Goal: Task Accomplishment & Management: Use online tool/utility

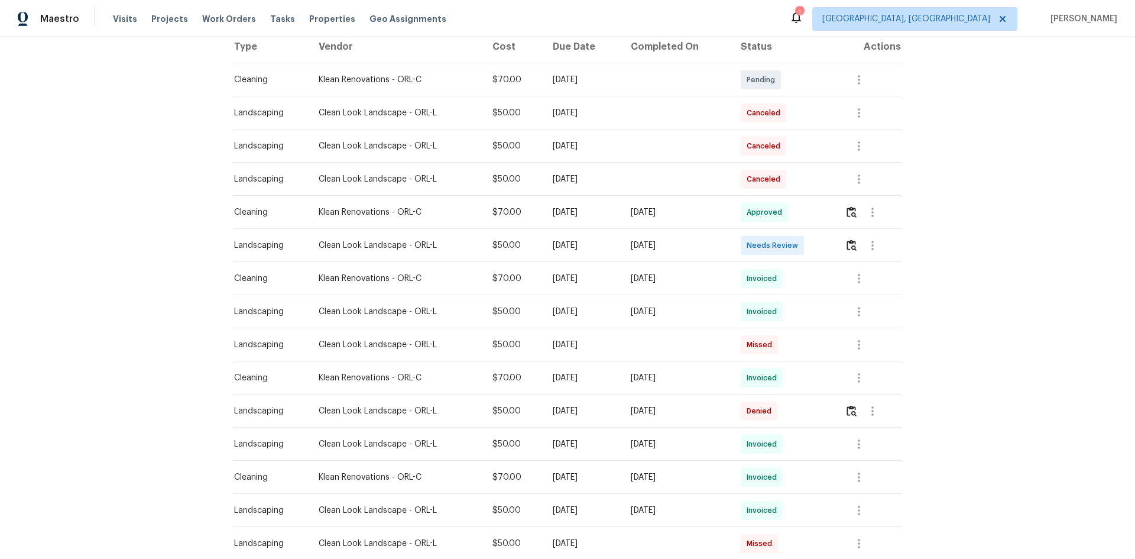
scroll to position [40, 0]
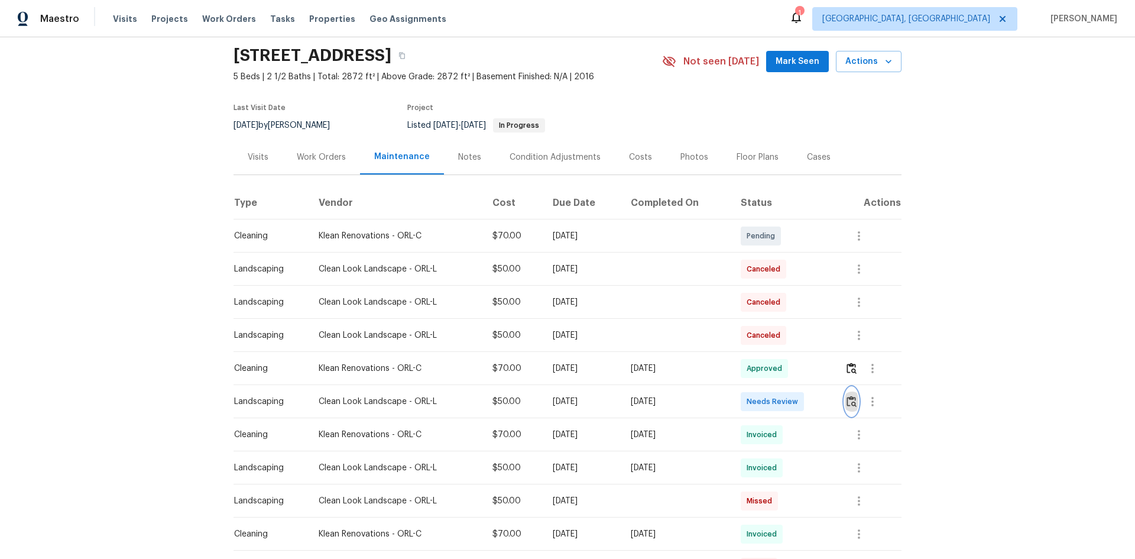
click at [807, 374] on button "button" at bounding box center [852, 401] width 14 height 28
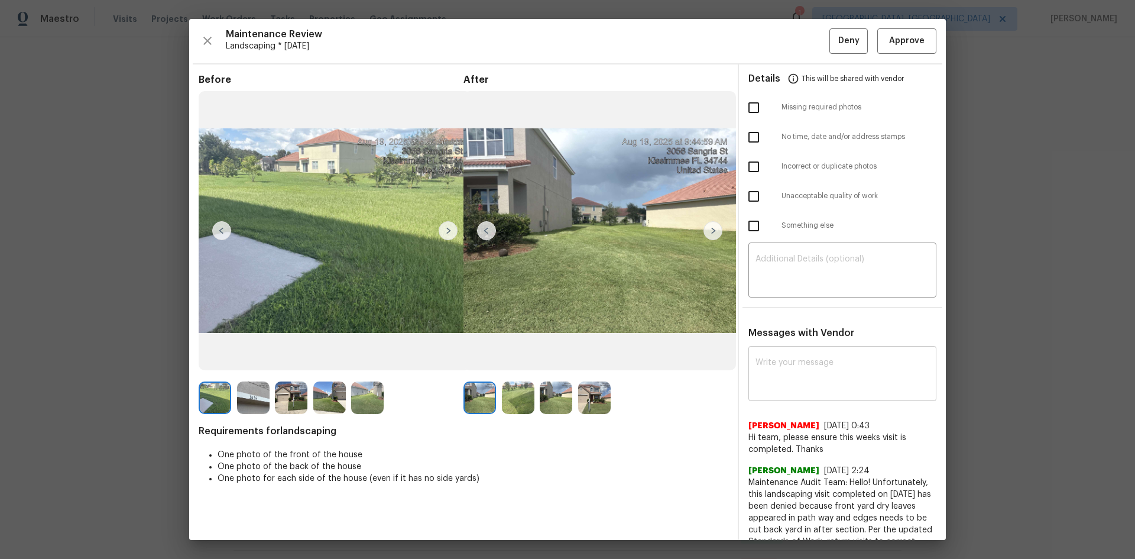
click at [761, 365] on textarea at bounding box center [843, 374] width 174 height 33
paste textarea "Maintenance Audit Team: Hello! Unfortunately, this landscaping visit completed …"
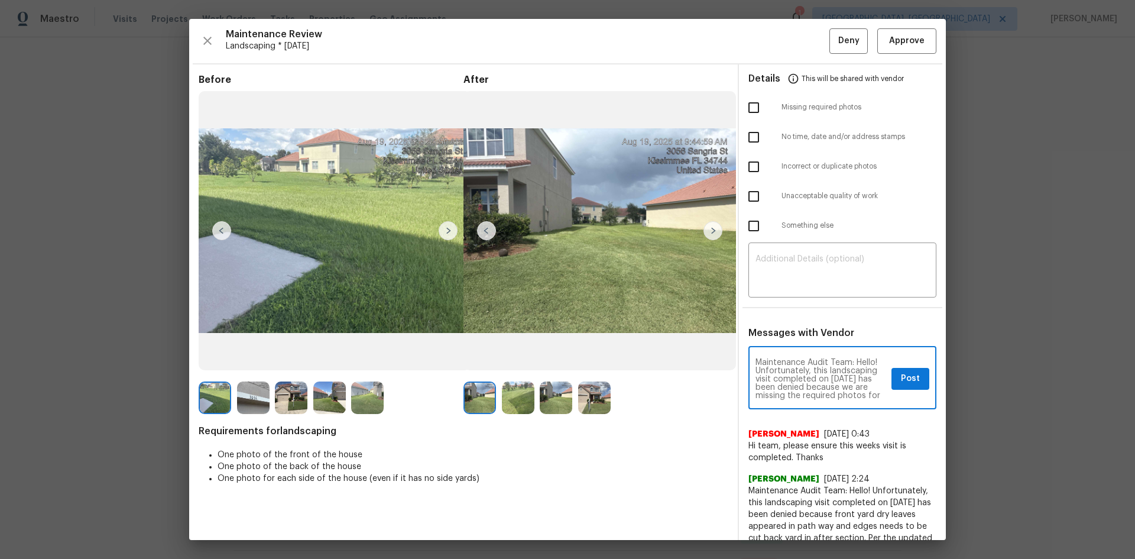
scroll to position [174, 0]
type textarea "Maintenance Audit Team: Hello! Unfortunately, this landscaping visit completed …"
click at [773, 265] on textarea at bounding box center [843, 271] width 174 height 33
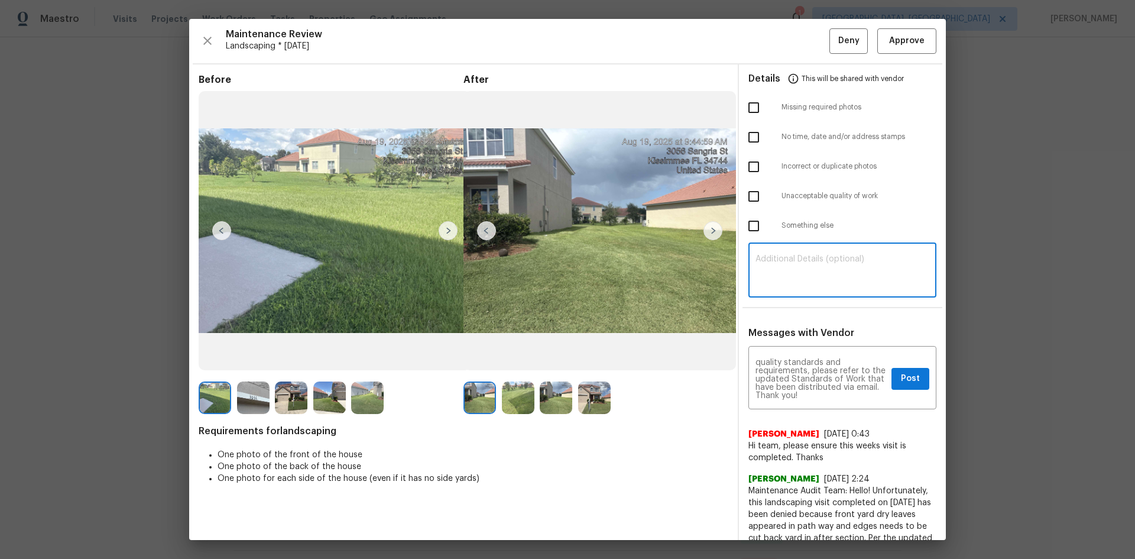
paste textarea "Maintenance Audit Team: Hello! Unfortunately, this landscaping visit completed …"
type textarea "Maintenance Audit Team: Hello! Unfortunately, this landscaping visit completed …"
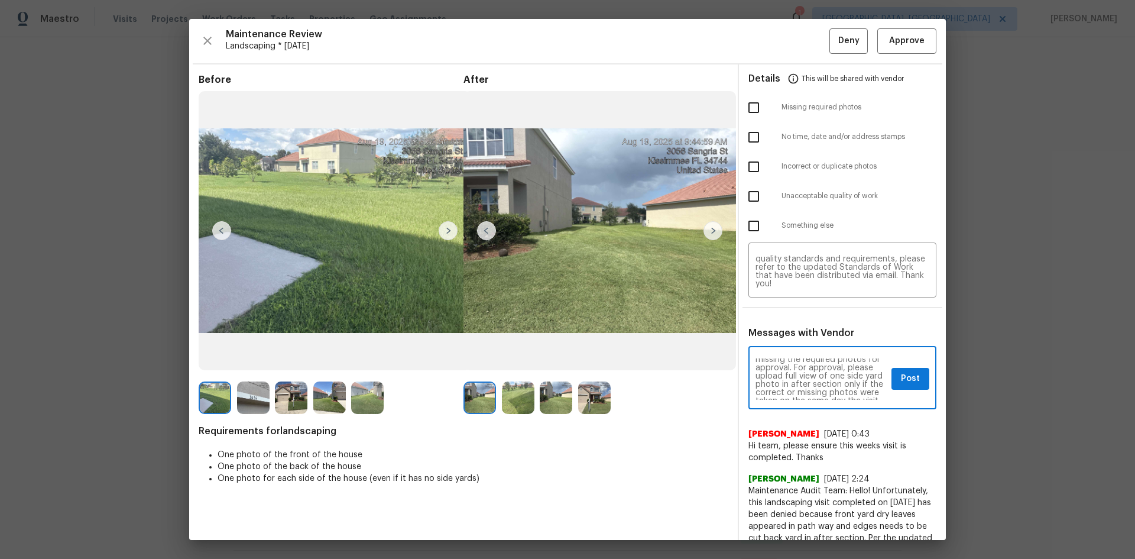
scroll to position [47, 0]
drag, startPoint x: 894, startPoint y: 380, endPoint x: 885, endPoint y: 375, distance: 10.9
click at [807, 374] on span "Post" at bounding box center [910, 378] width 19 height 15
click at [744, 102] on input "checkbox" at bounding box center [753, 107] width 25 height 25
checkbox input "true"
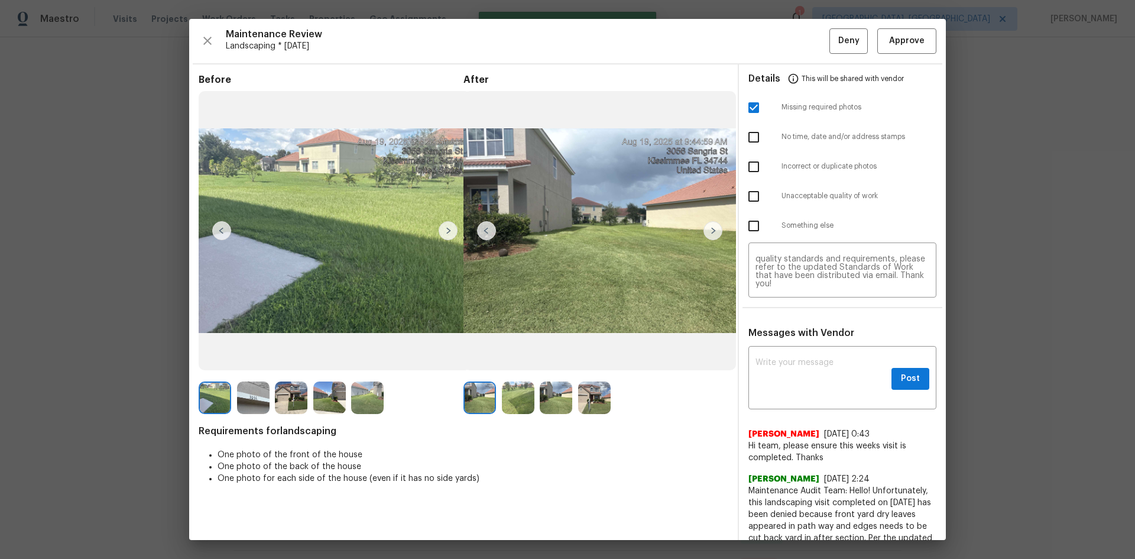
scroll to position [0, 0]
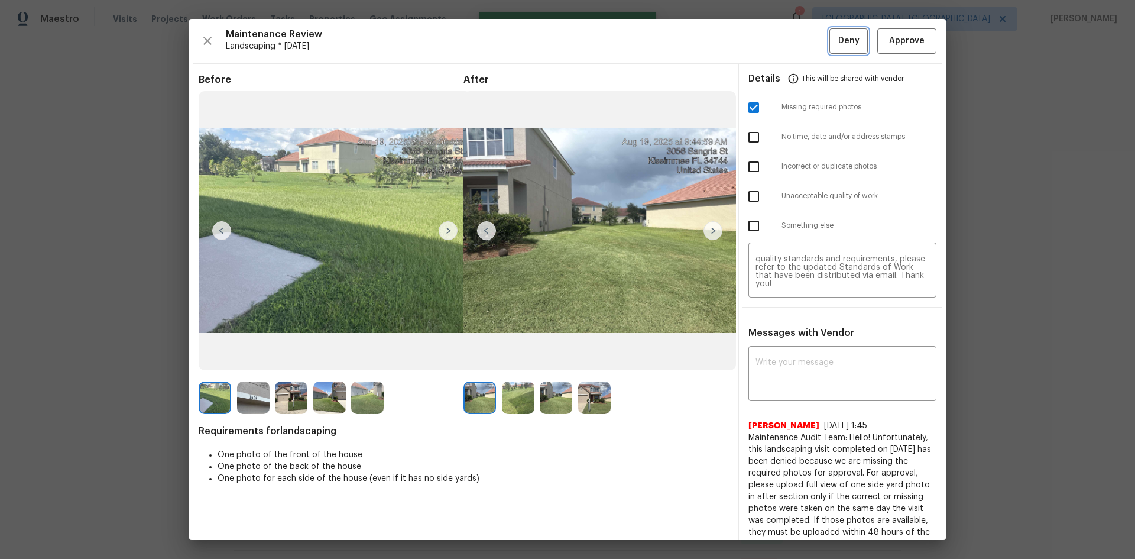
click at [807, 36] on span "Deny" at bounding box center [848, 41] width 21 height 15
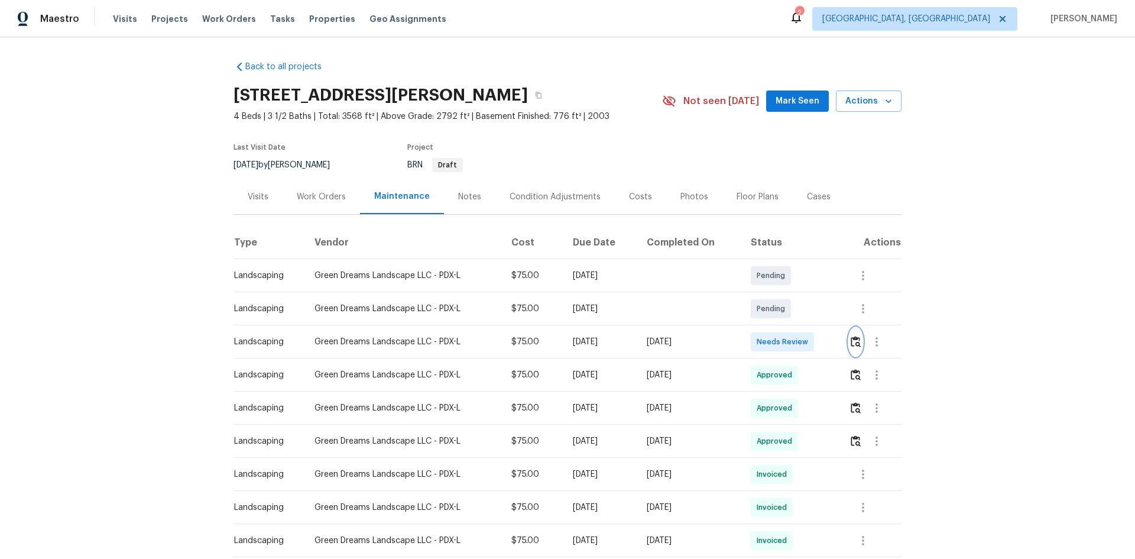
click at [807, 345] on button "button" at bounding box center [856, 342] width 14 height 28
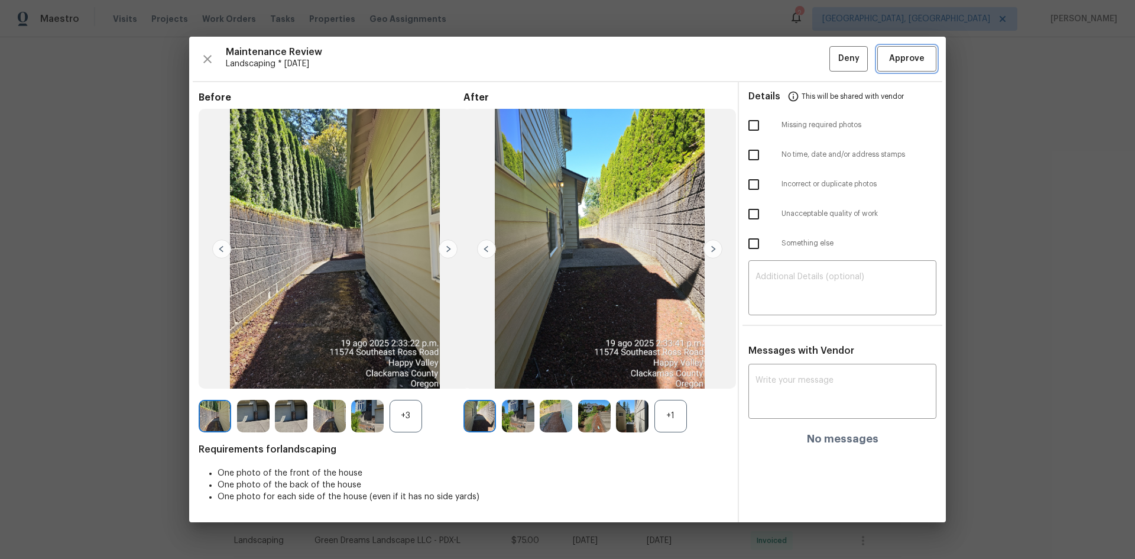
click at [807, 55] on span "Approve" at bounding box center [906, 58] width 35 height 15
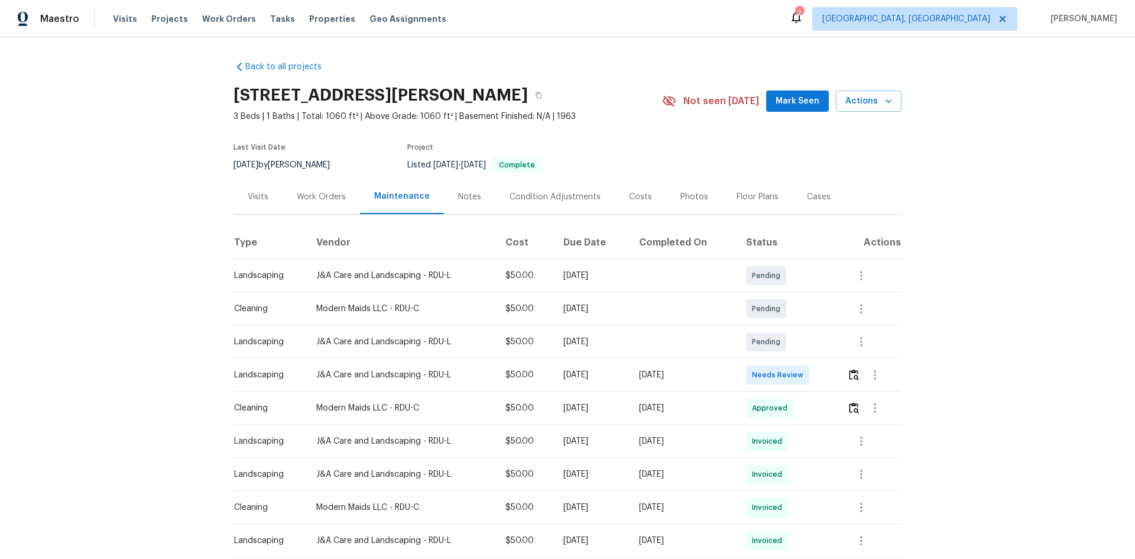
click at [807, 374] on td at bounding box center [870, 374] width 64 height 33
click at [807, 374] on img "button" at bounding box center [854, 374] width 10 height 11
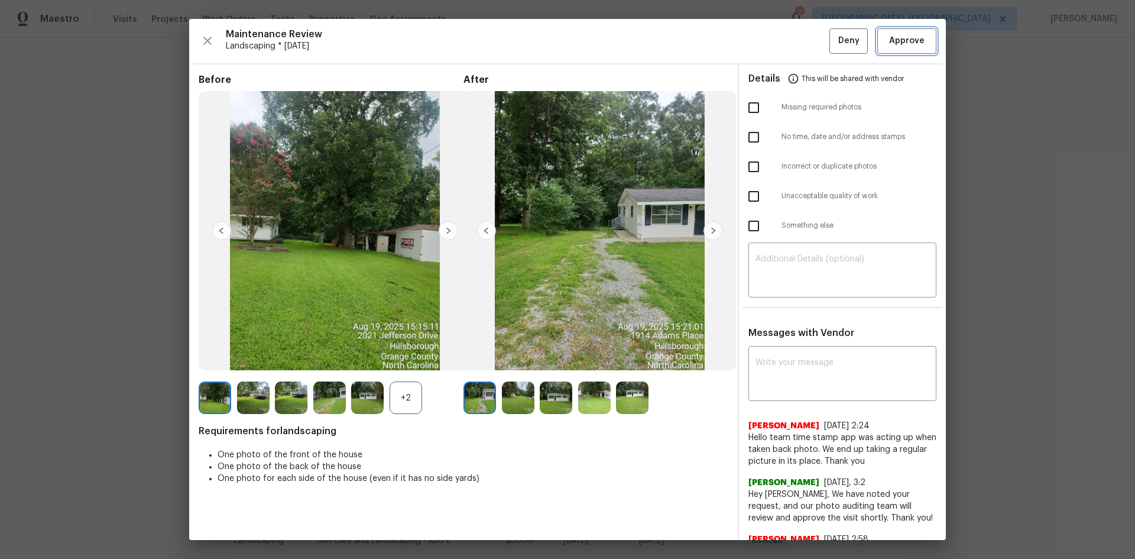
click at [807, 37] on span "Approve" at bounding box center [906, 41] width 35 height 15
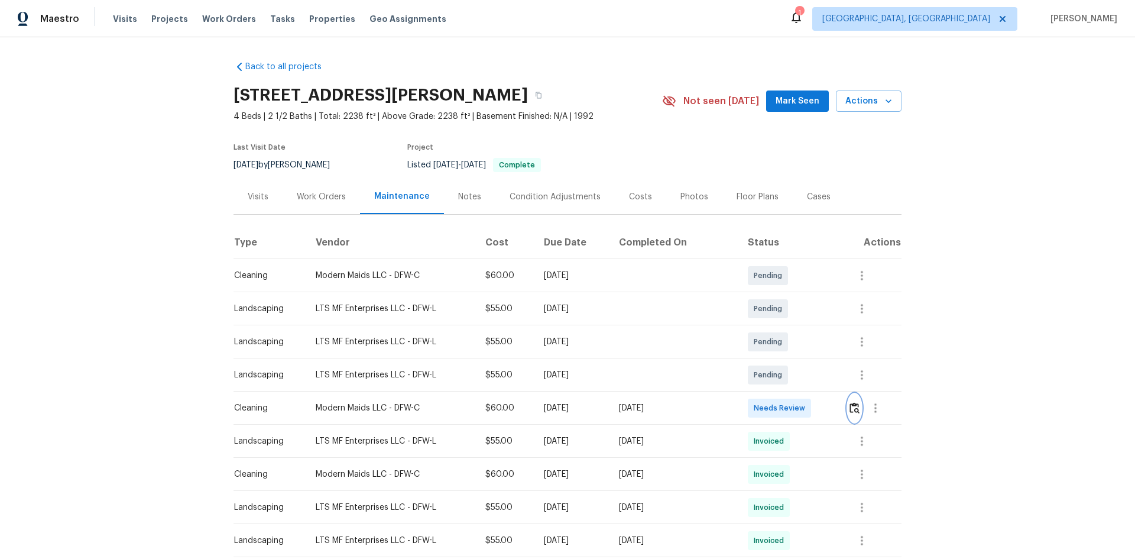
click at [854, 409] on img "button" at bounding box center [855, 407] width 10 height 11
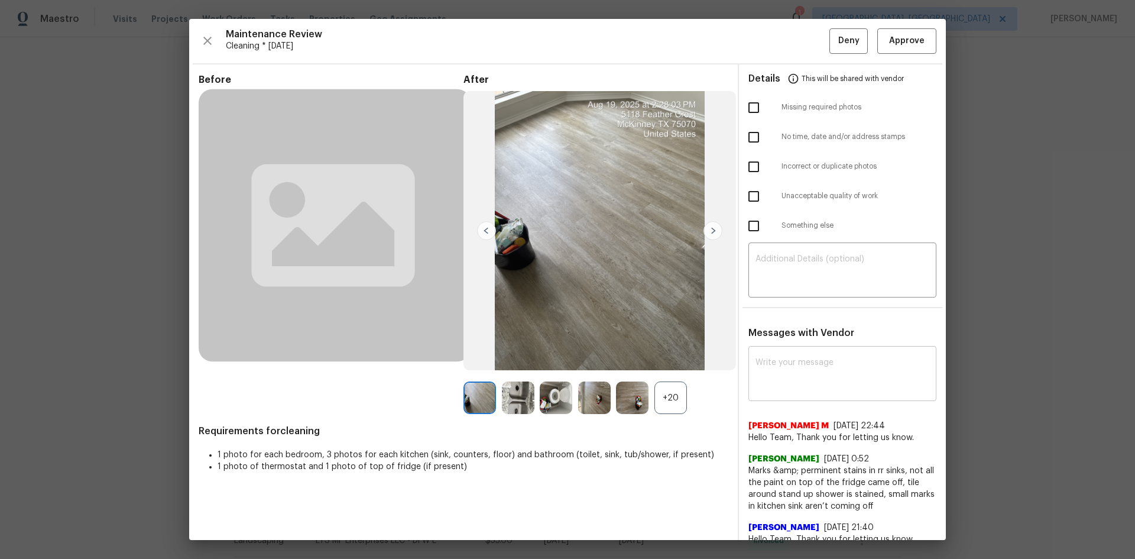
click at [769, 375] on textarea at bounding box center [843, 374] width 174 height 33
paste textarea "Maintenance Audit Team: Hello! Unfortunately, this landscaping visit completed …"
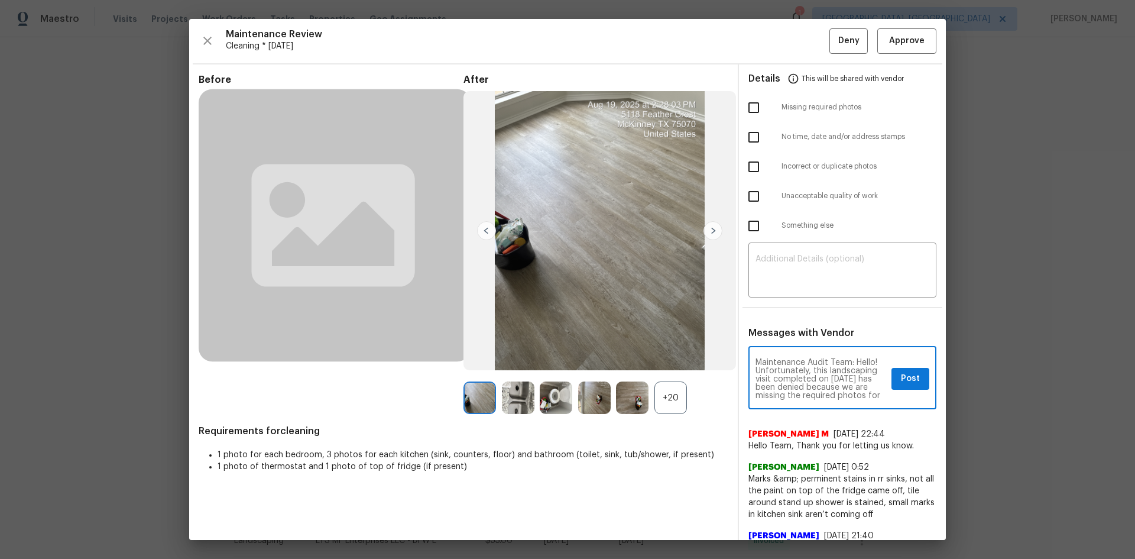
scroll to position [166, 0]
type textarea "Maintenance Audit Team: Hello! Unfortunately, this landscaping visit completed …"
click at [774, 281] on textarea at bounding box center [843, 271] width 174 height 33
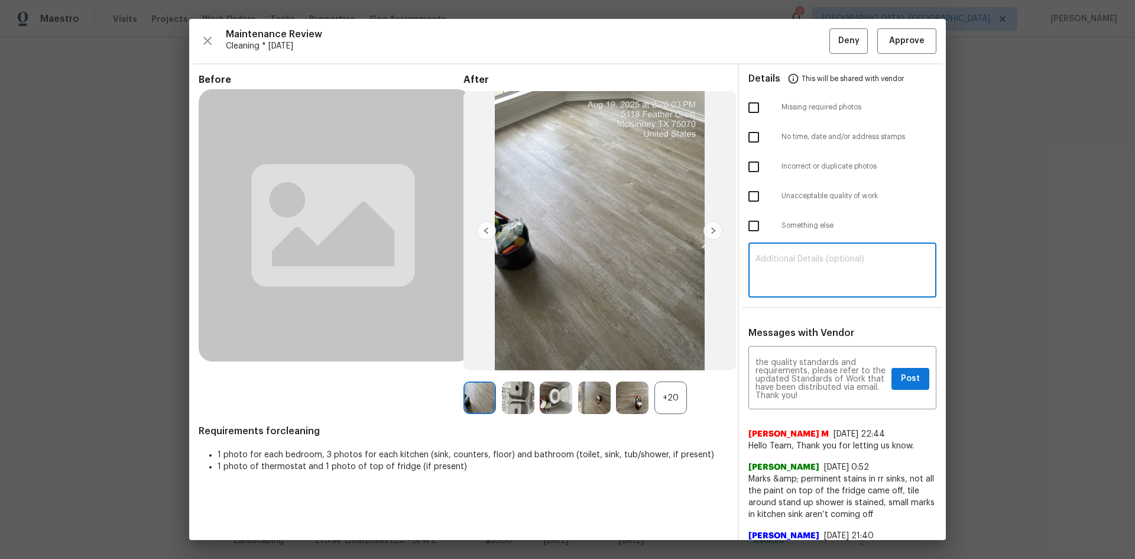
paste textarea "Maintenance Audit Team: Hello! Unfortunately, this landscaping visit completed …"
click at [869, 267] on textarea "Maintenance Audit Team: Hello! Unfortunately, this landscaping visit completed …" at bounding box center [843, 271] width 174 height 33
type textarea "Maintenance Audit Team: Hello! Unfortunately, this cleaning visit completed on …"
click at [822, 394] on textarea "Maintenance Audit Team: Hello! Unfortunately, this landscaping visit completed …" at bounding box center [821, 378] width 131 height 41
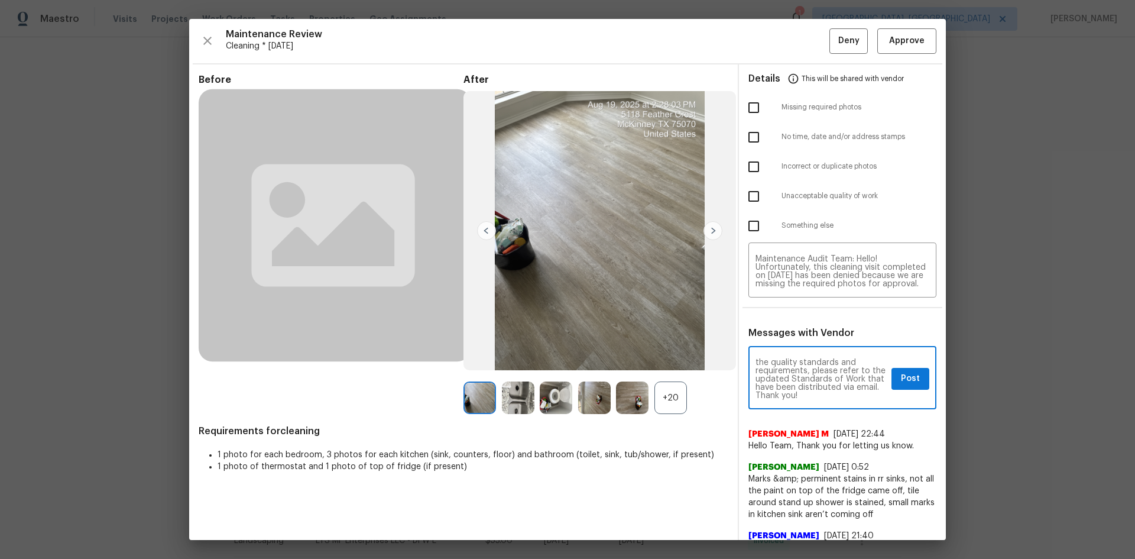
paste textarea "clean"
type textarea "Maintenance Audit Team: Hello! Unfortunately, this cleaning visit completed on …"
click at [906, 380] on span "Post" at bounding box center [910, 378] width 19 height 15
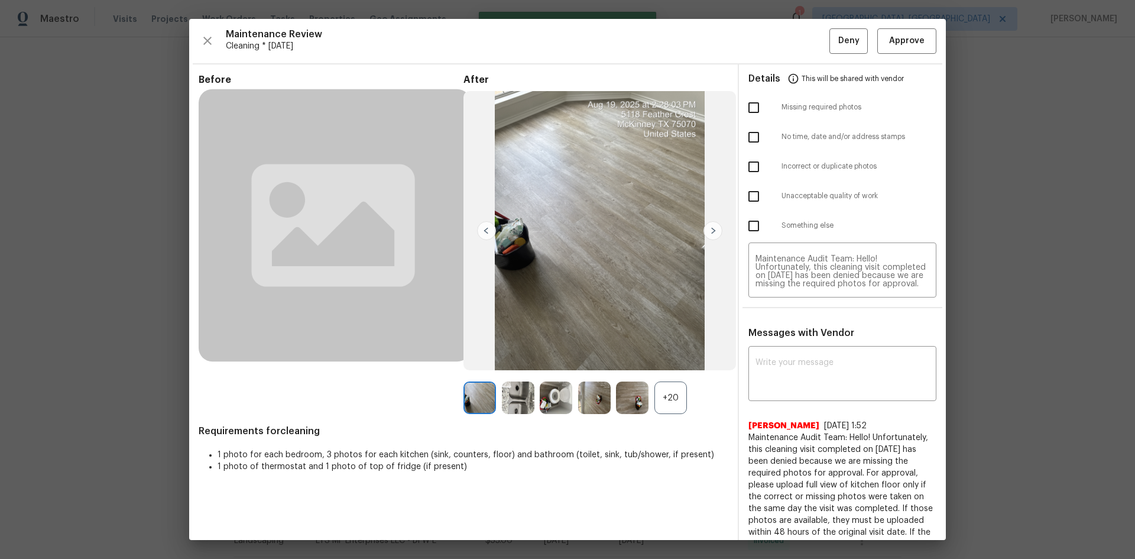
scroll to position [0, 0]
click at [743, 108] on input "checkbox" at bounding box center [753, 107] width 25 height 25
checkbox input "true"
click at [838, 39] on span "Deny" at bounding box center [848, 41] width 21 height 15
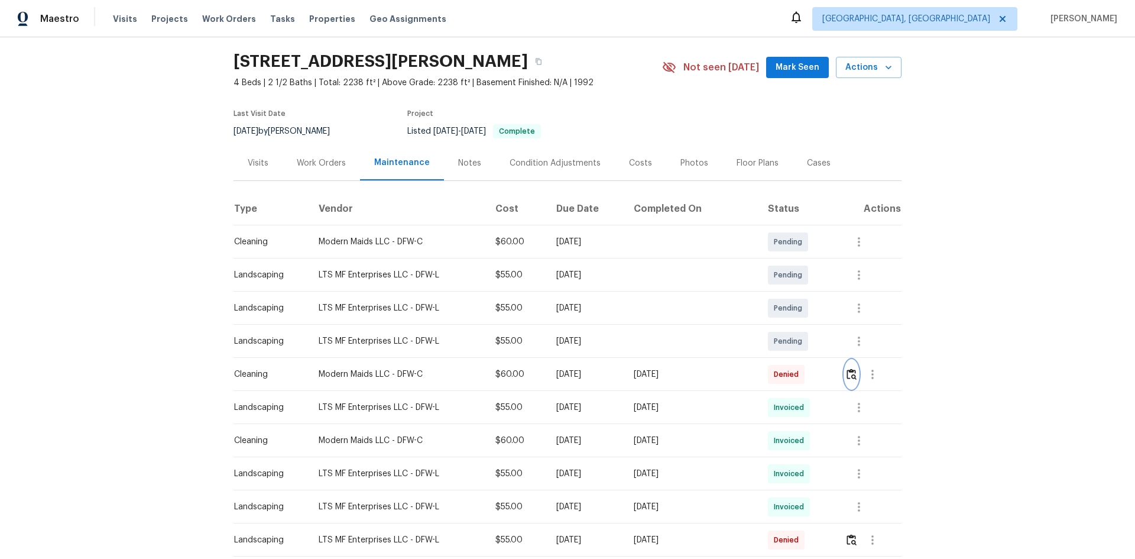
scroll to position [59, 0]
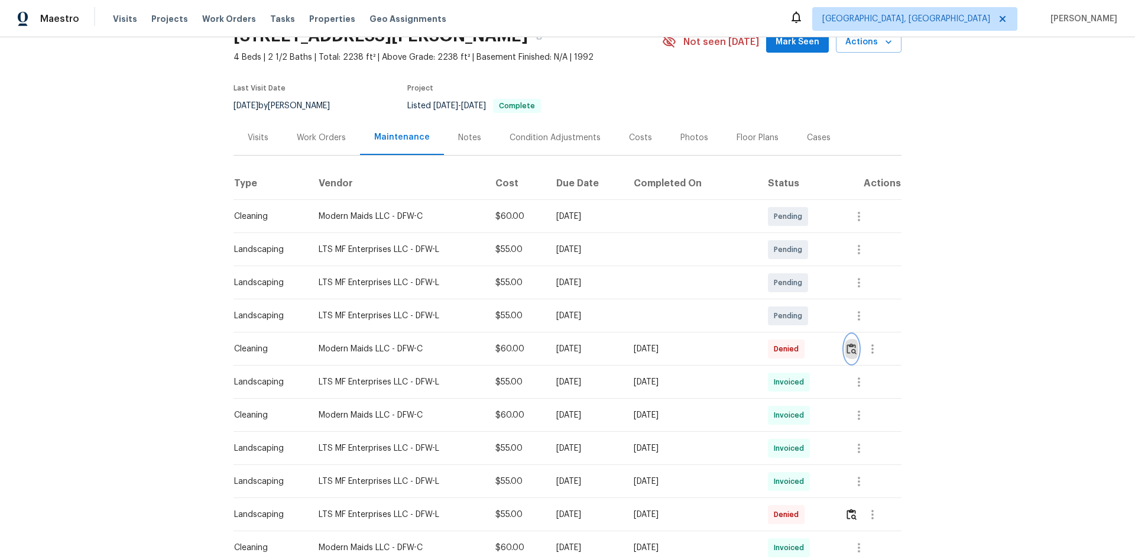
click at [848, 352] on img "button" at bounding box center [852, 348] width 10 height 11
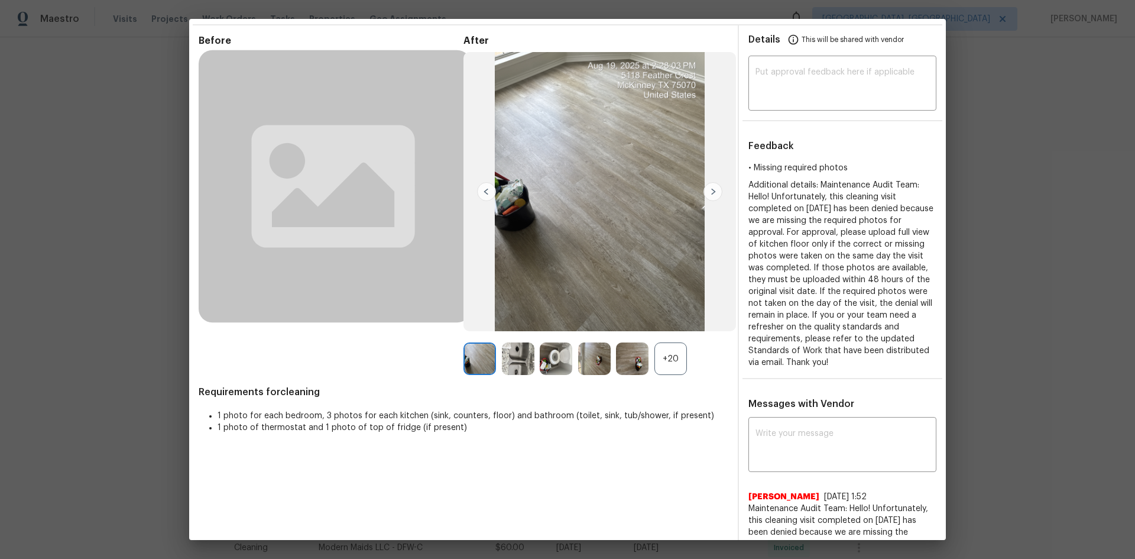
scroll to position [0, 0]
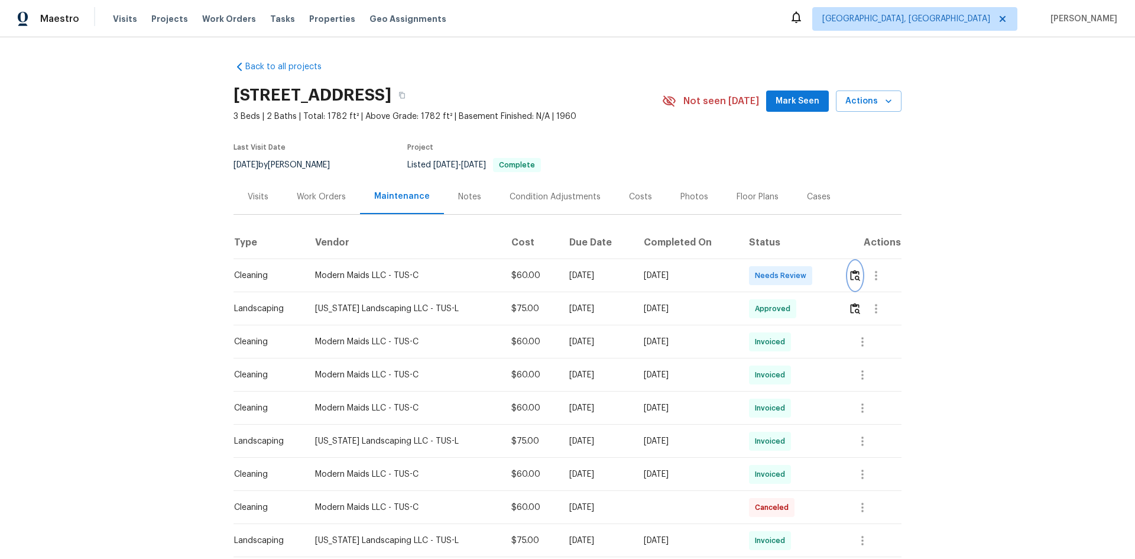
click at [848, 278] on button "button" at bounding box center [855, 275] width 14 height 28
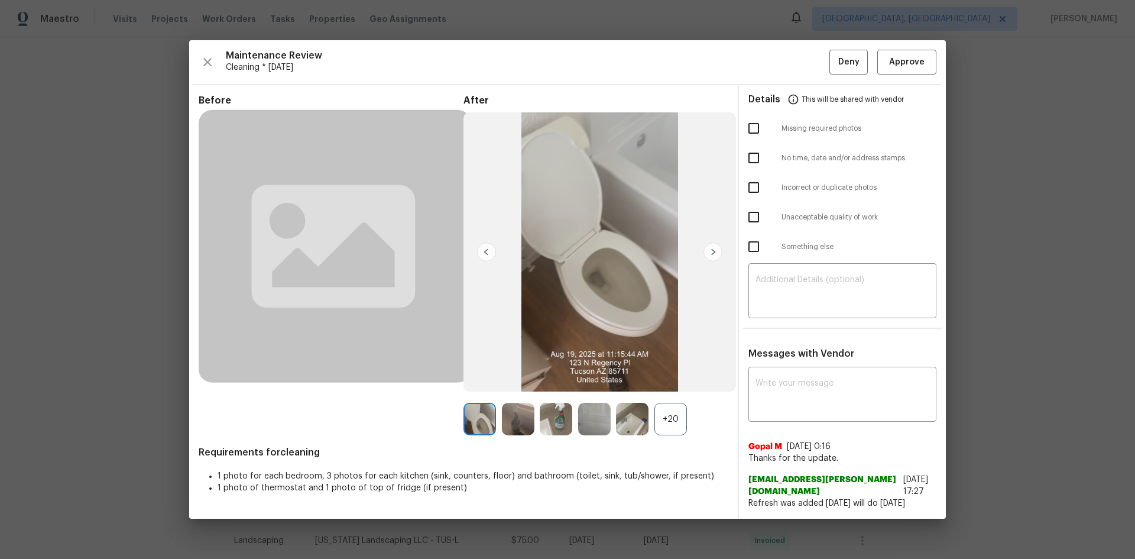
click at [678, 422] on div "+20" at bounding box center [671, 419] width 33 height 33
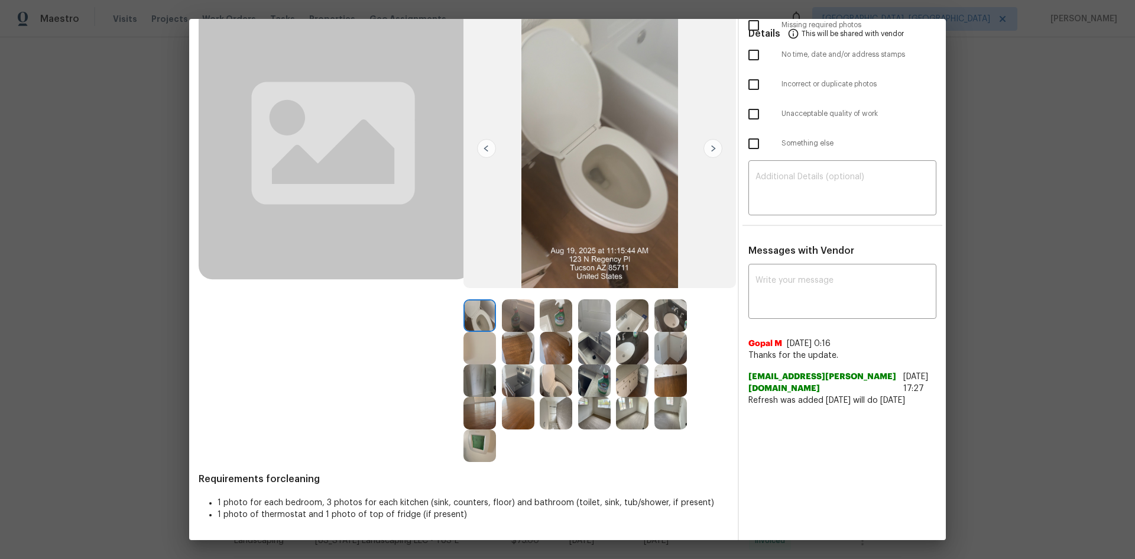
scroll to position [91, 0]
click at [467, 432] on img at bounding box center [480, 445] width 33 height 33
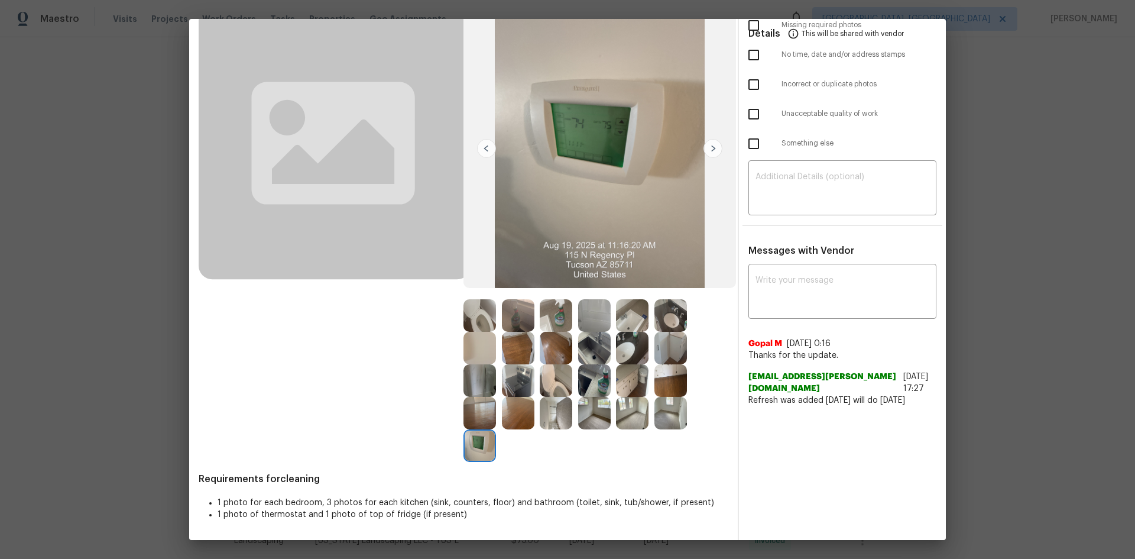
click at [468, 432] on img at bounding box center [480, 445] width 33 height 33
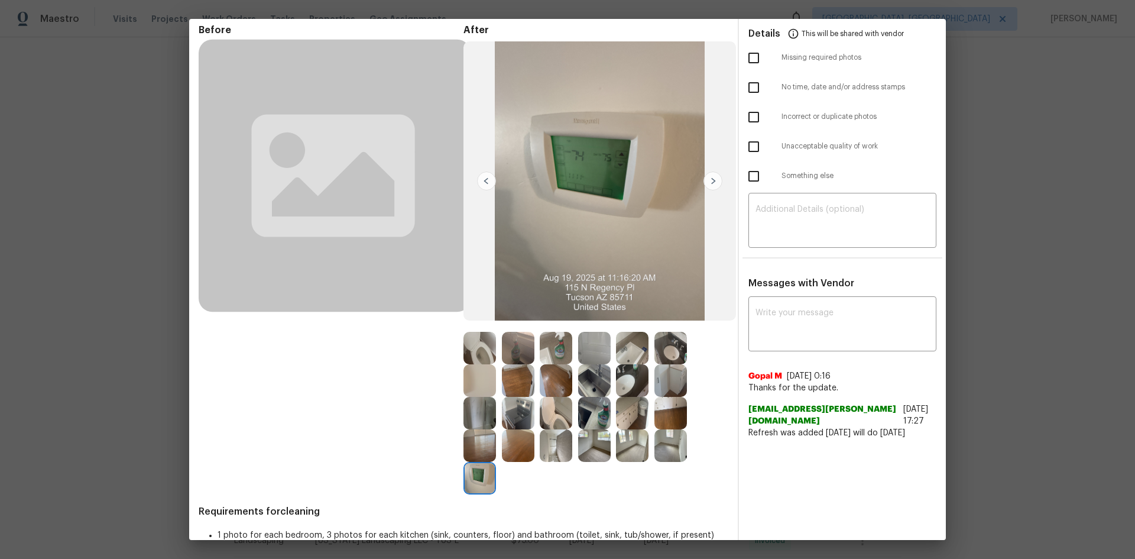
scroll to position [0, 0]
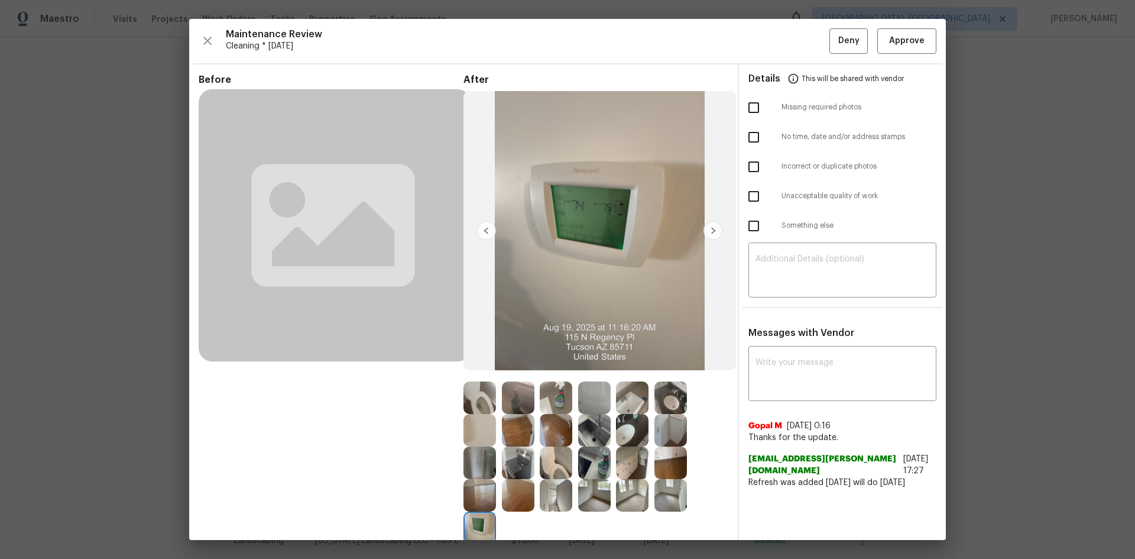
click at [475, 516] on img at bounding box center [480, 527] width 33 height 33
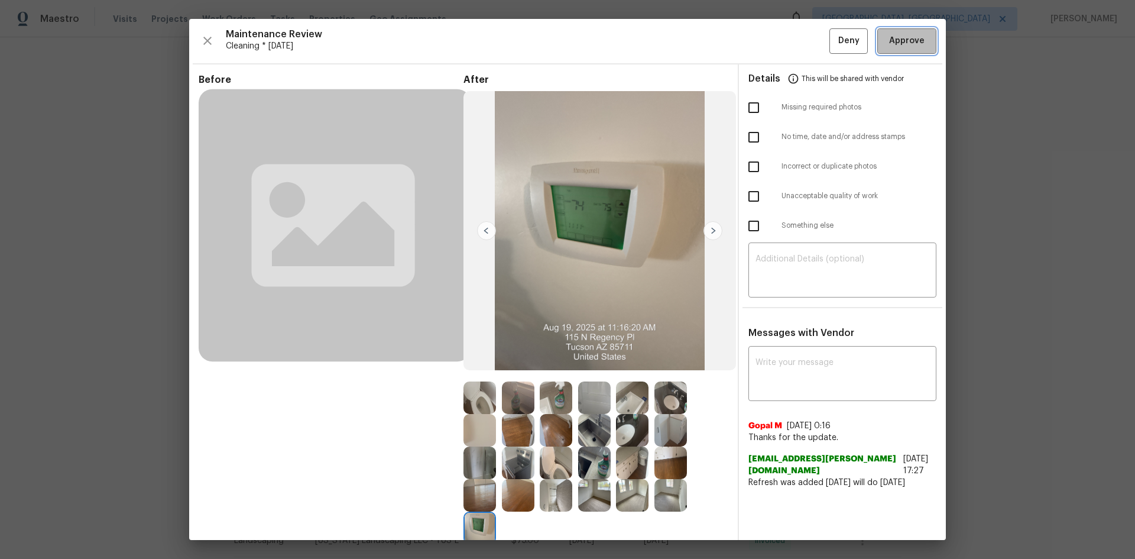
click at [893, 38] on span "Approve" at bounding box center [906, 41] width 35 height 15
